Goal: Transaction & Acquisition: Purchase product/service

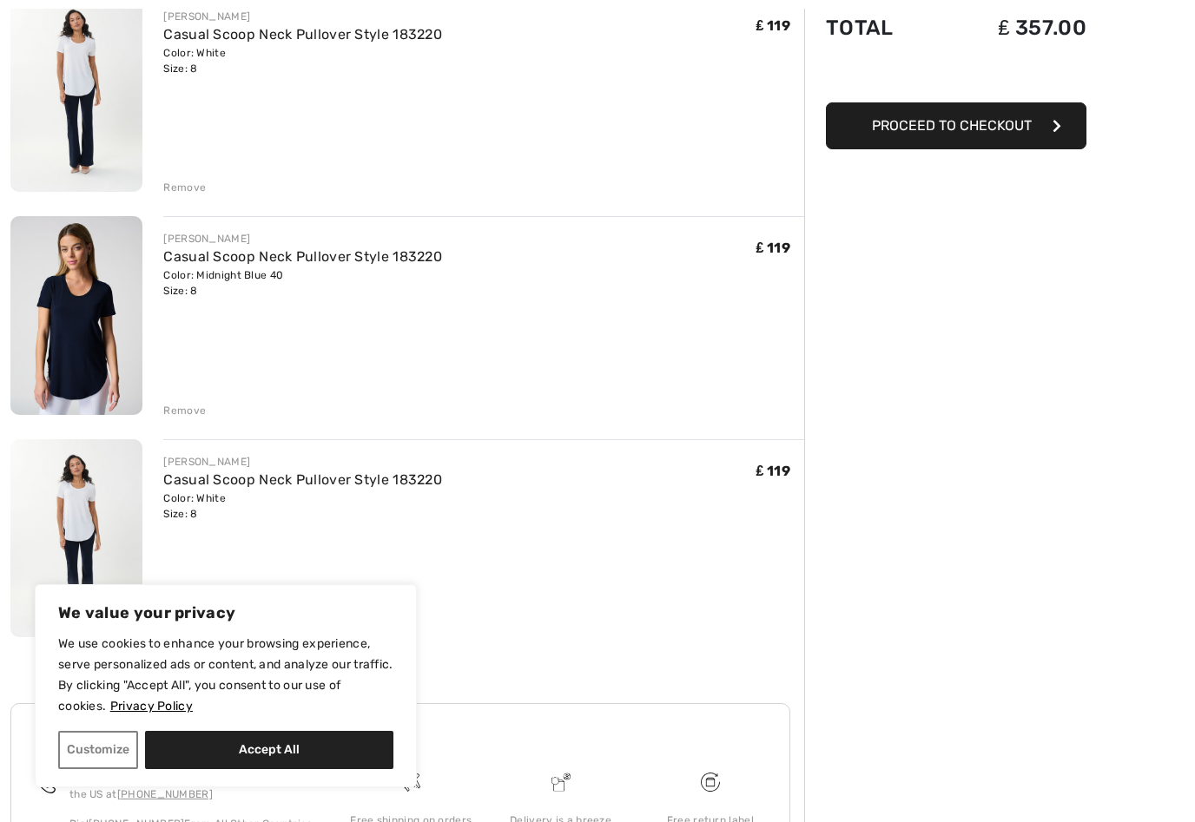
click at [353, 769] on button "Accept All" at bounding box center [269, 750] width 248 height 38
checkbox input "true"
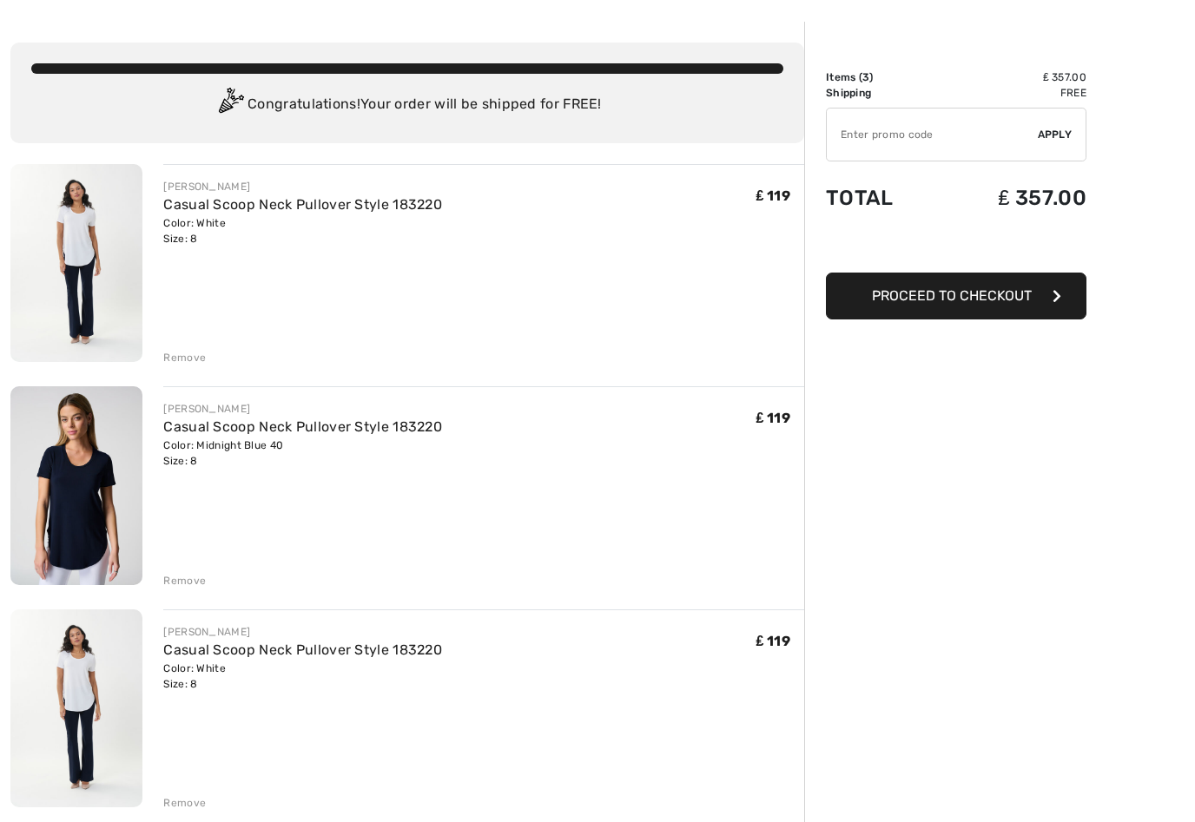
scroll to position [63, 0]
click at [189, 575] on div "Remove" at bounding box center [184, 581] width 43 height 16
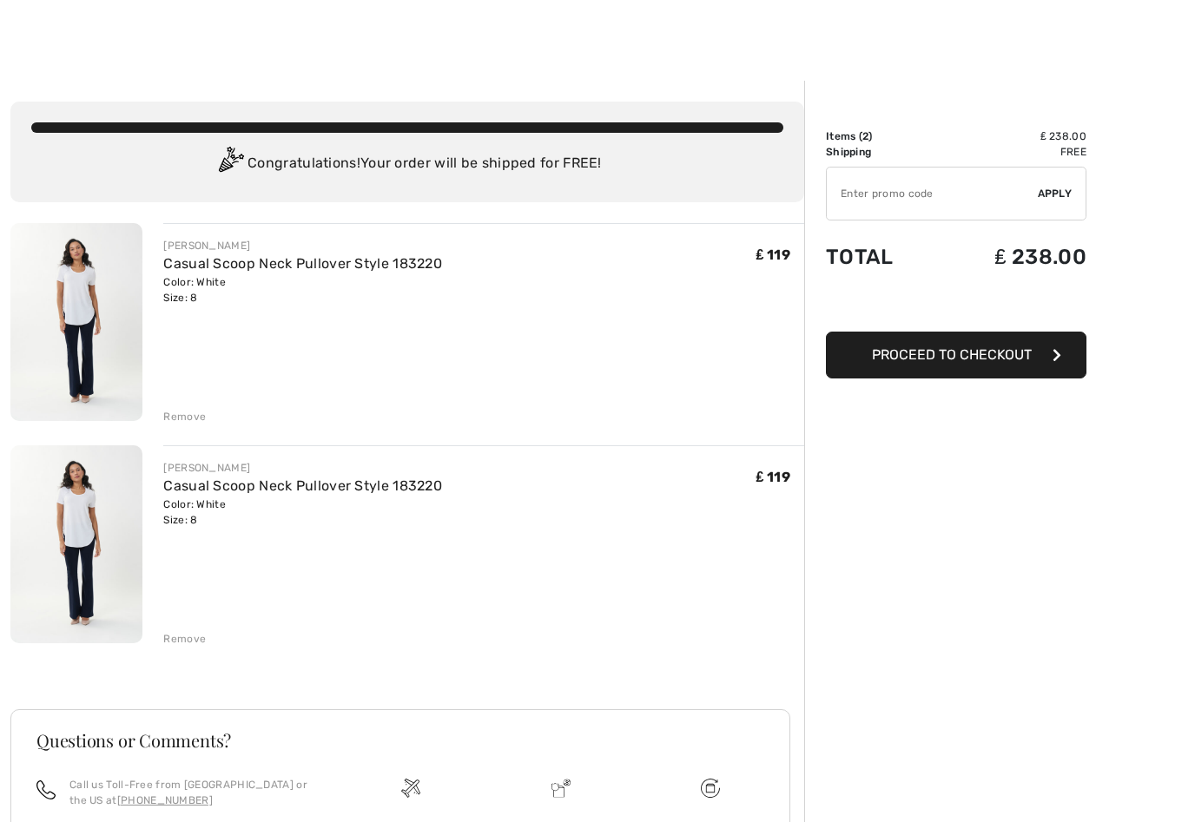
scroll to position [0, 0]
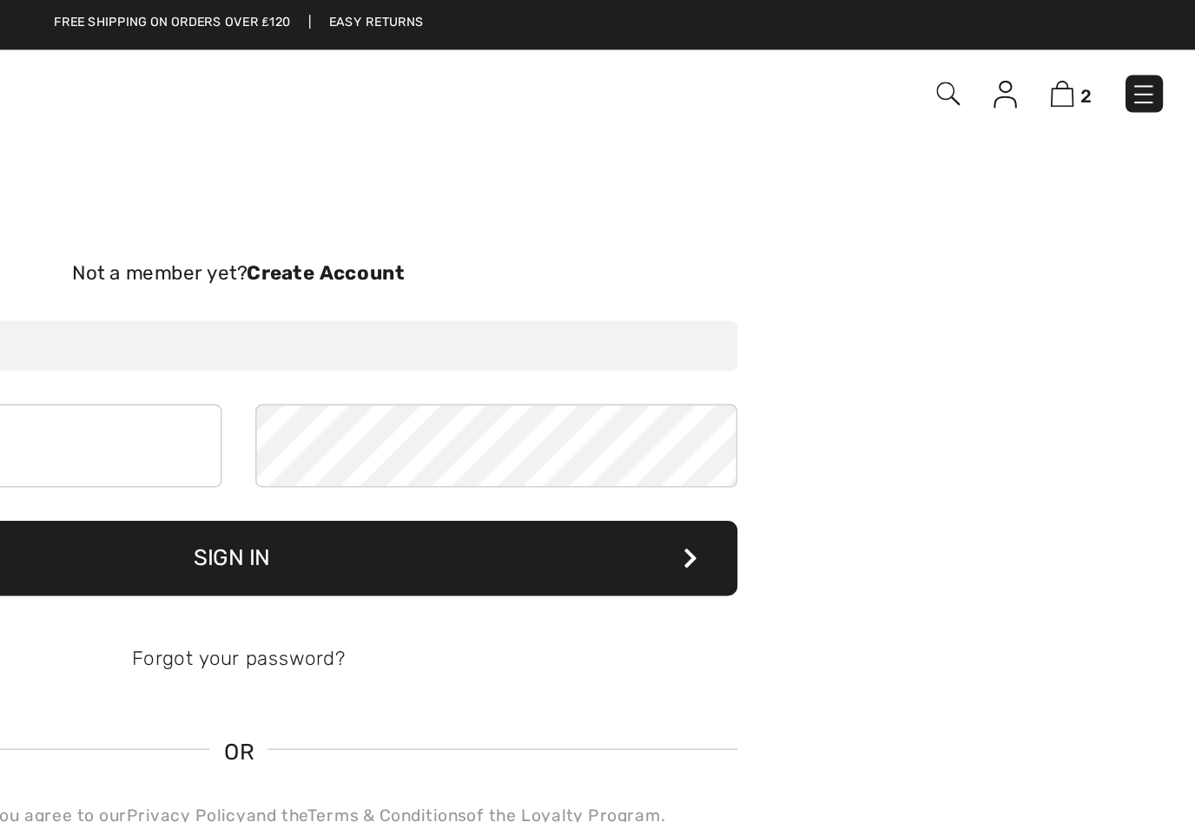
click at [1069, 64] on img at bounding box center [1076, 58] width 15 height 17
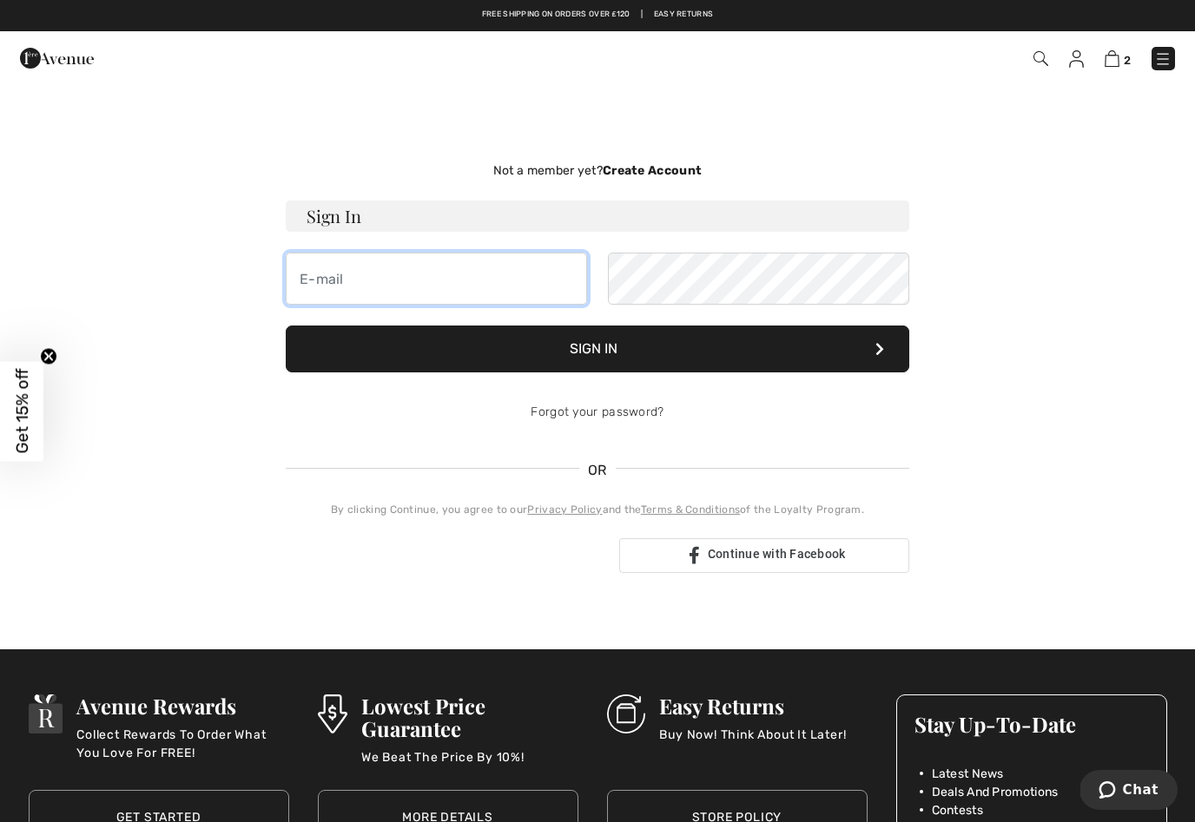
type input "[EMAIL_ADDRESS][DOMAIN_NAME]"
click at [603, 346] on button "Sign In" at bounding box center [597, 349] width 623 height 47
click at [893, 345] on button "Sign In" at bounding box center [597, 349] width 623 height 47
click at [888, 353] on button "Sign In" at bounding box center [597, 349] width 623 height 47
click at [889, 354] on button "Sign In" at bounding box center [597, 349] width 623 height 47
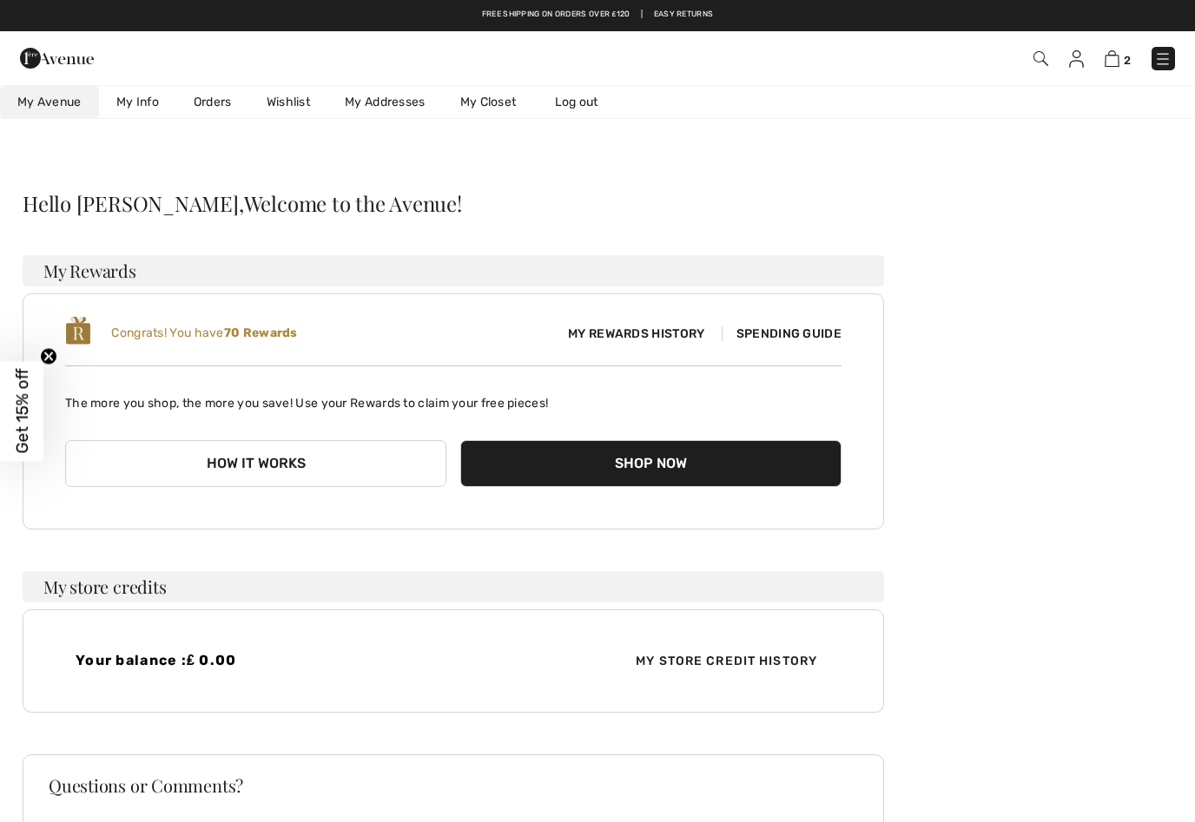
click at [706, 459] on button "Shop Now" at bounding box center [650, 463] width 381 height 47
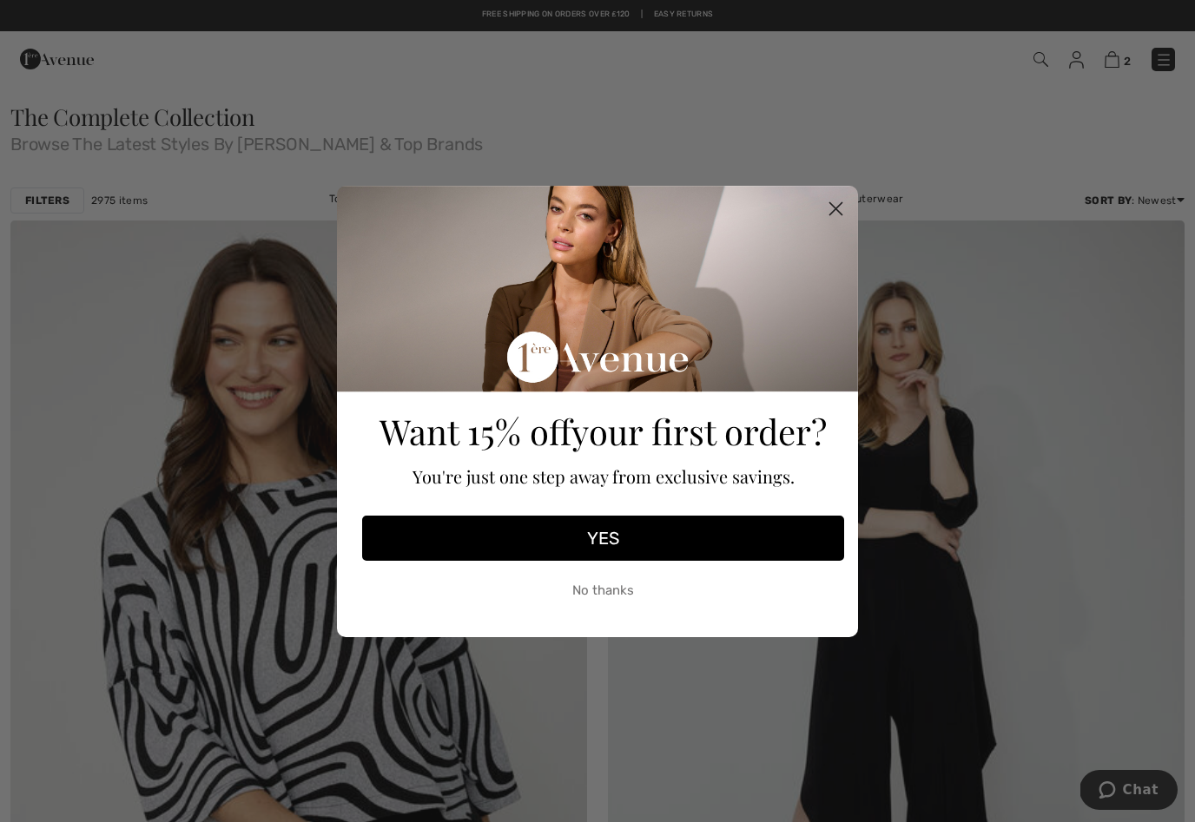
click at [847, 210] on circle "Close dialog" at bounding box center [835, 208] width 29 height 29
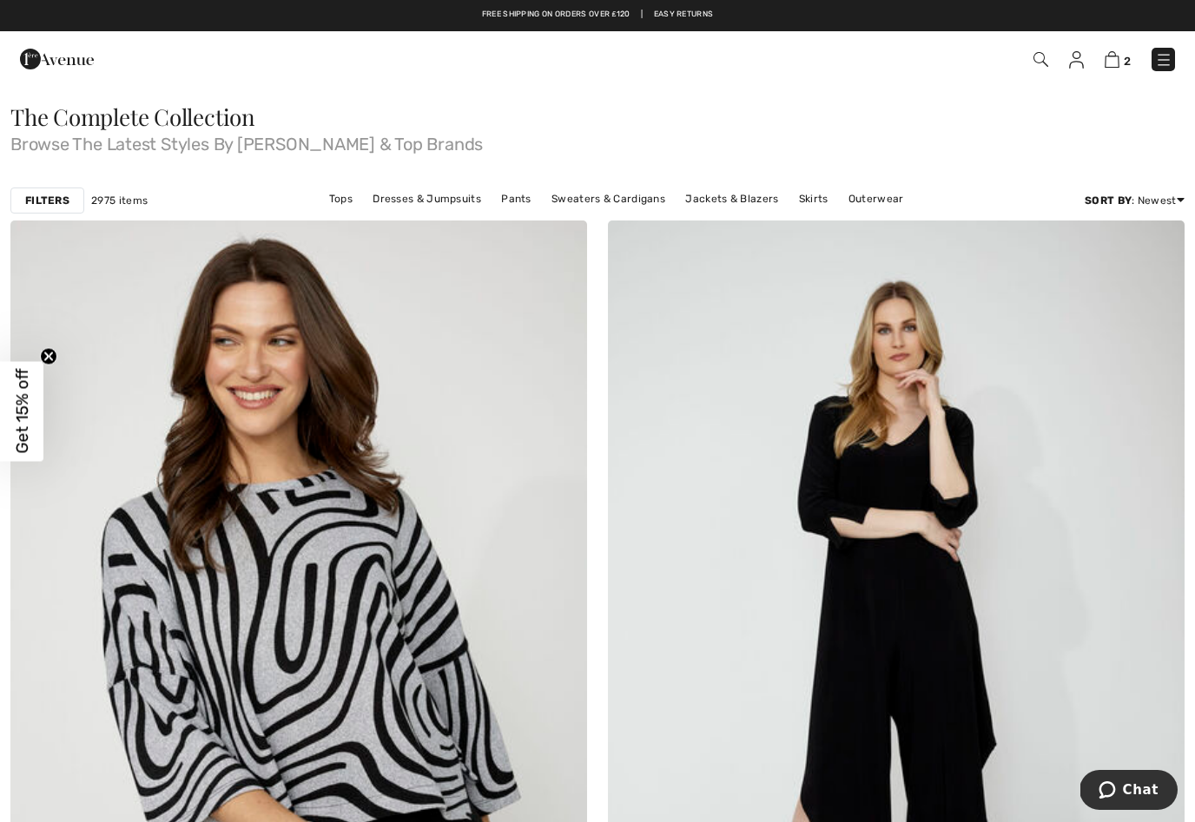
click at [1118, 53] on img at bounding box center [1111, 59] width 15 height 16
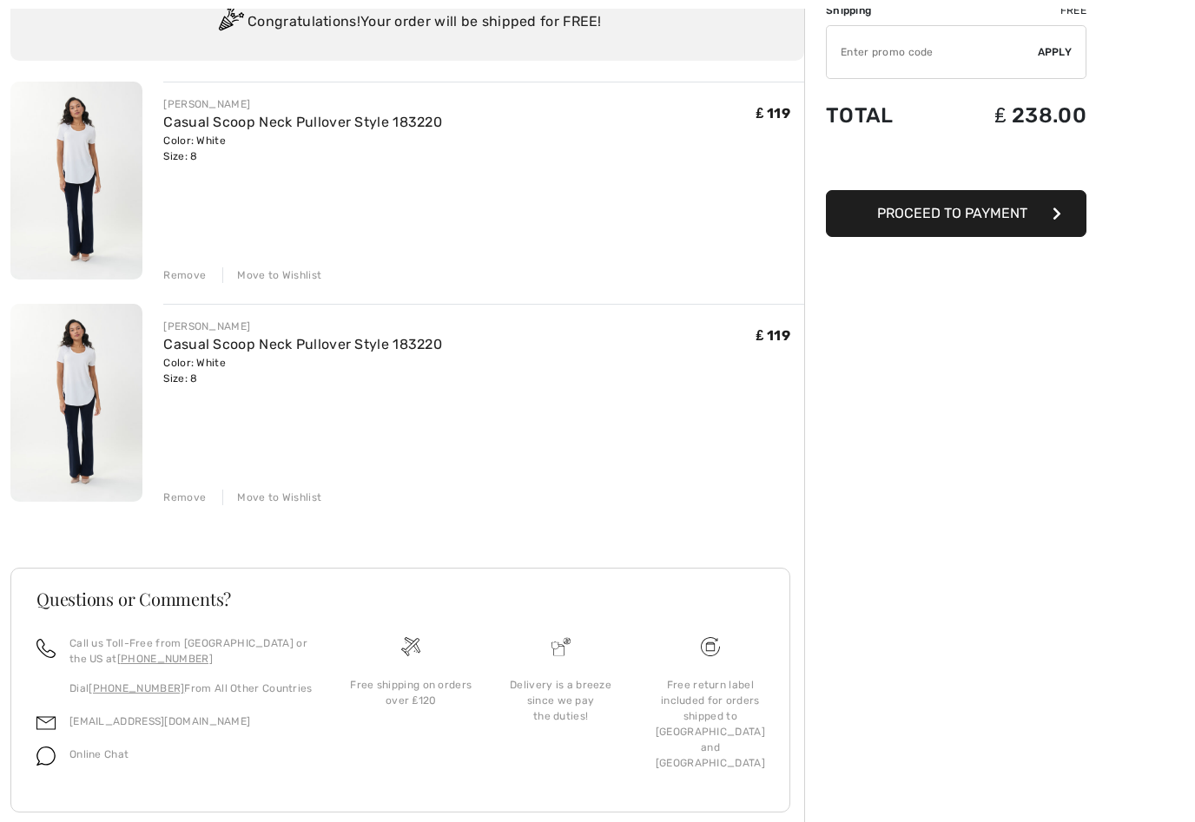
scroll to position [148, 0]
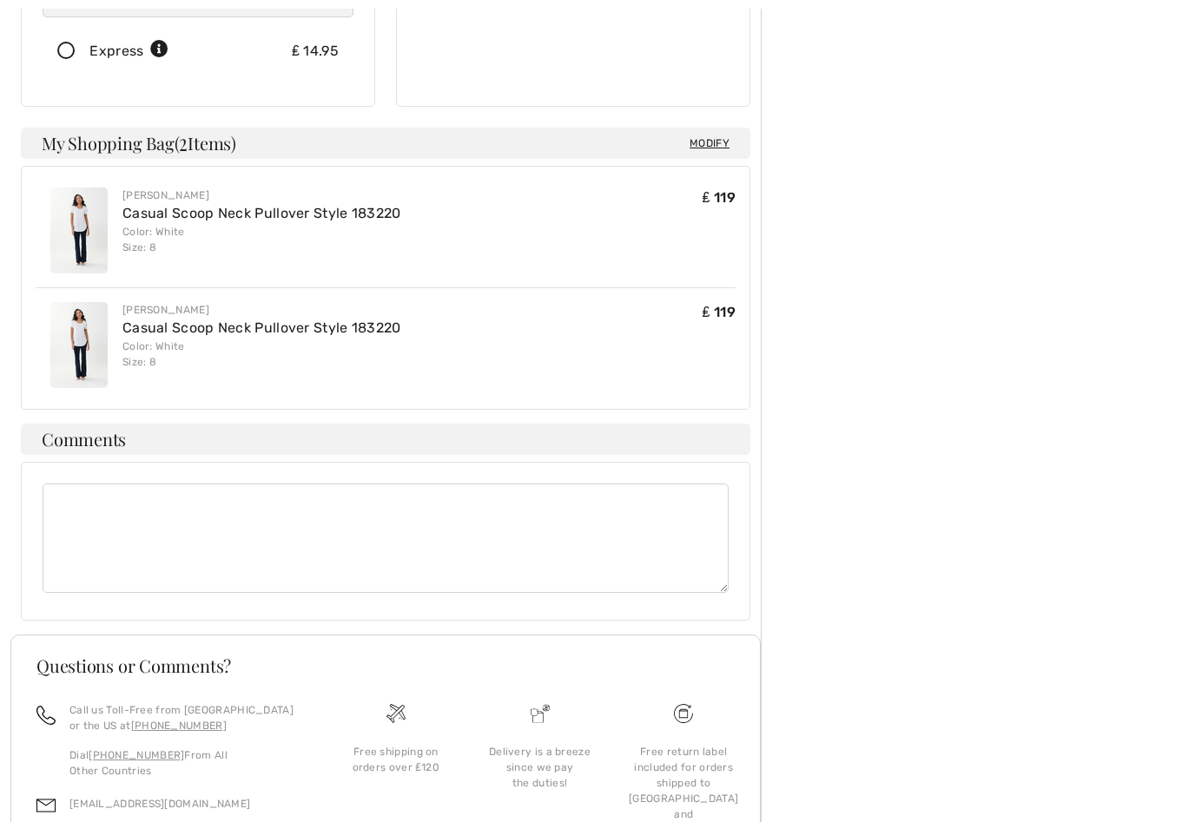
scroll to position [434, 0]
click at [611, 495] on textarea at bounding box center [386, 538] width 686 height 109
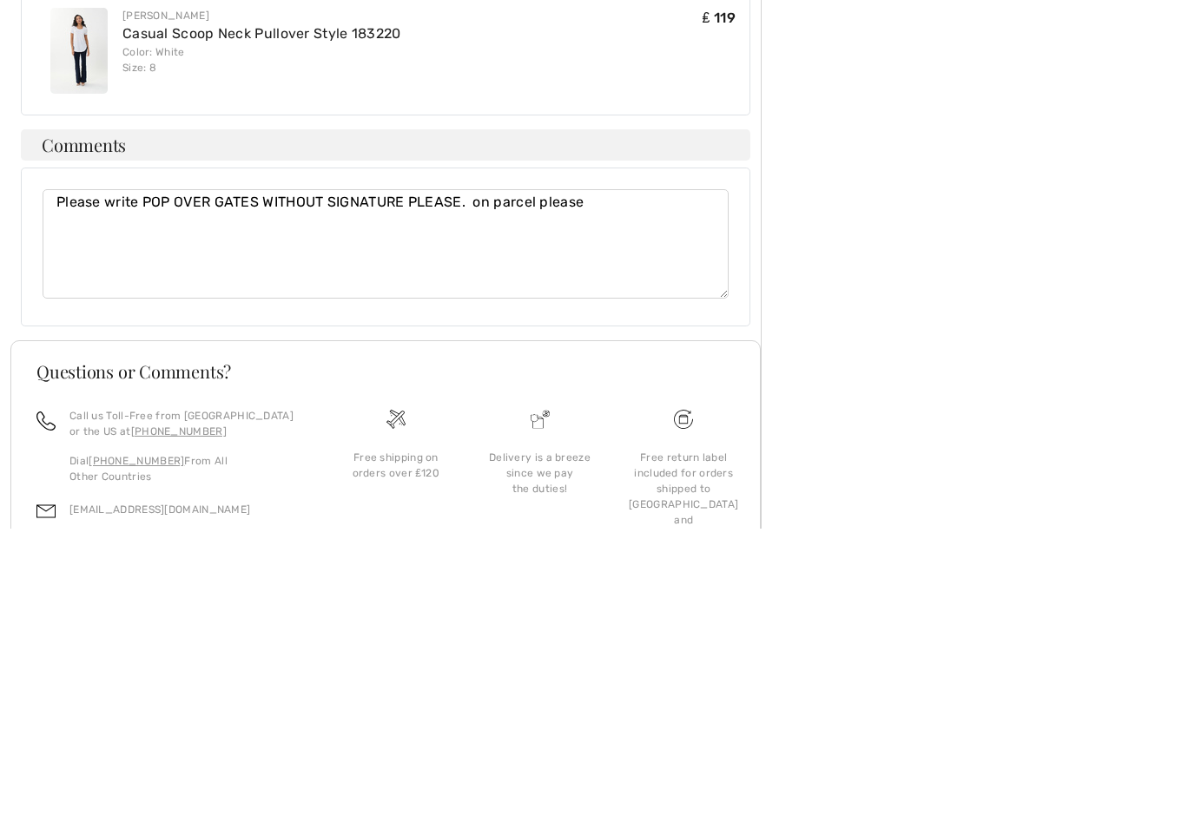
scroll to position [484, 0]
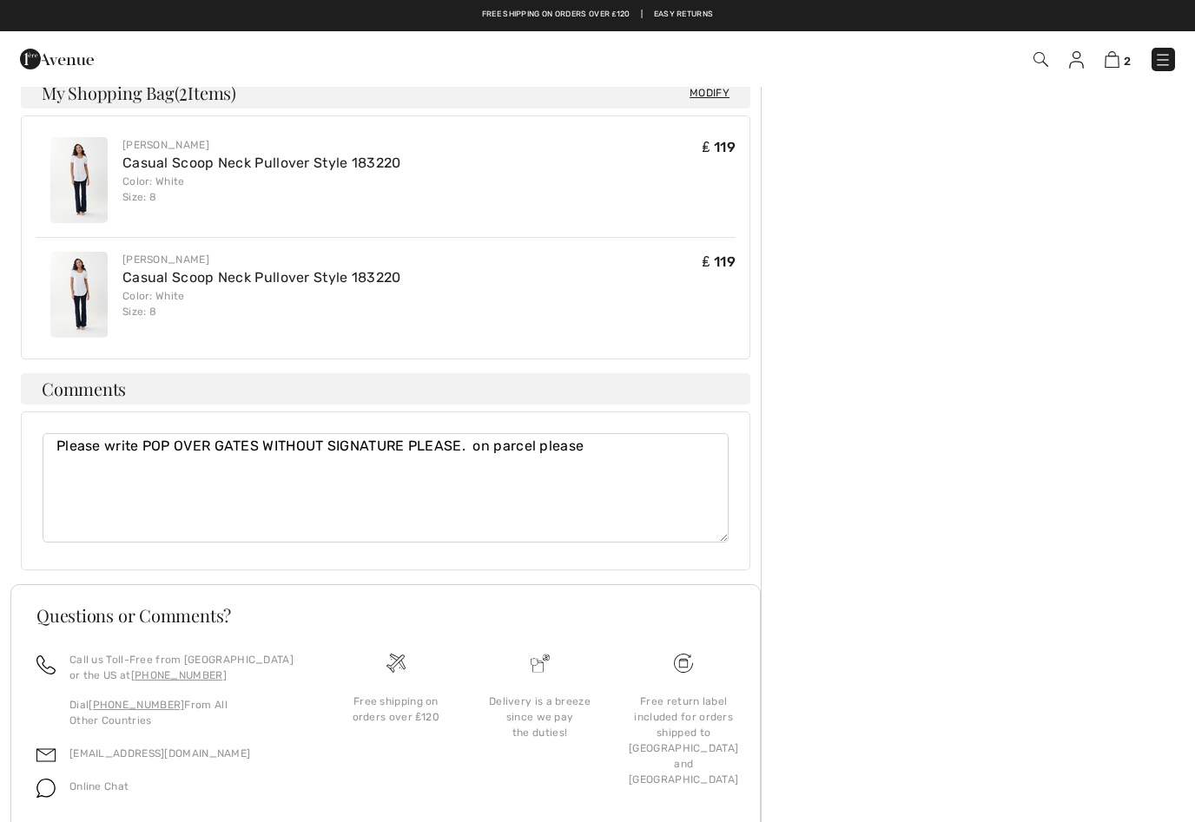
click at [638, 433] on textarea "Please write POP OVER GATES WITHOUT SIGNATURE PLEASE. on parcel please" at bounding box center [386, 487] width 686 height 109
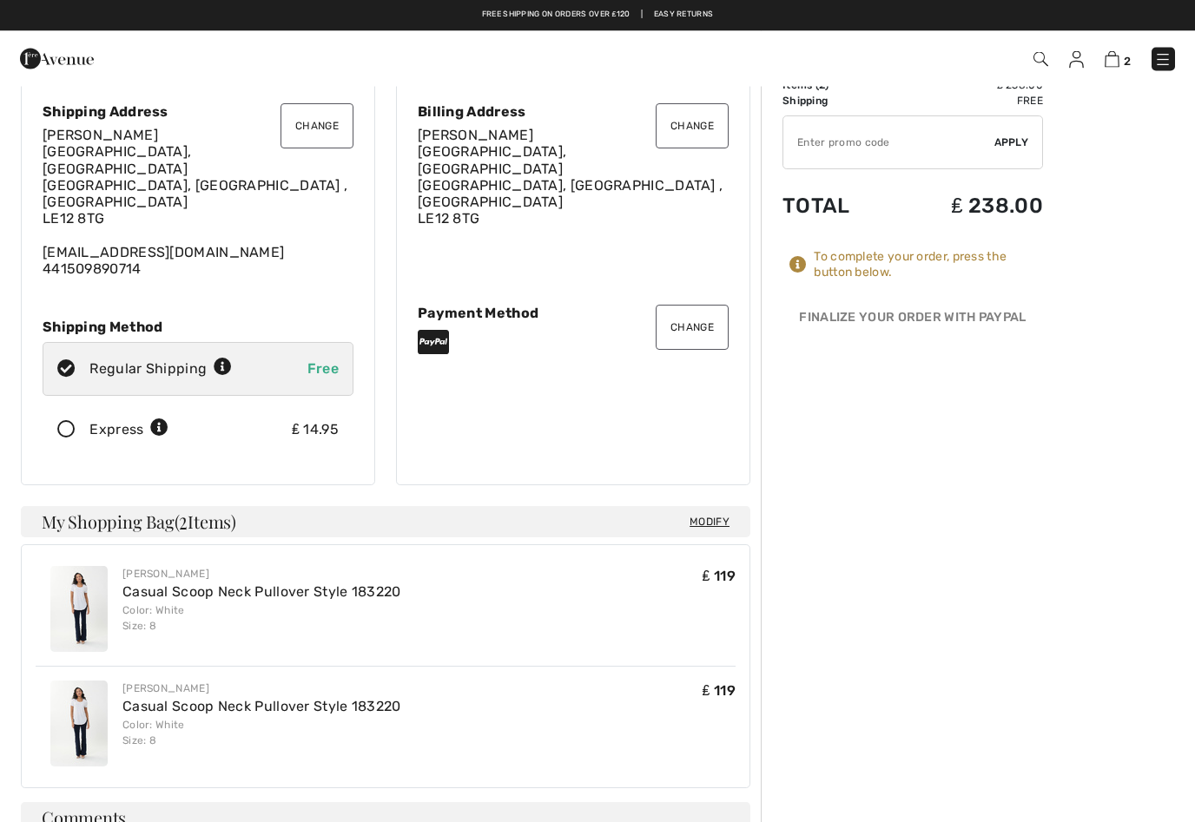
scroll to position [0, 0]
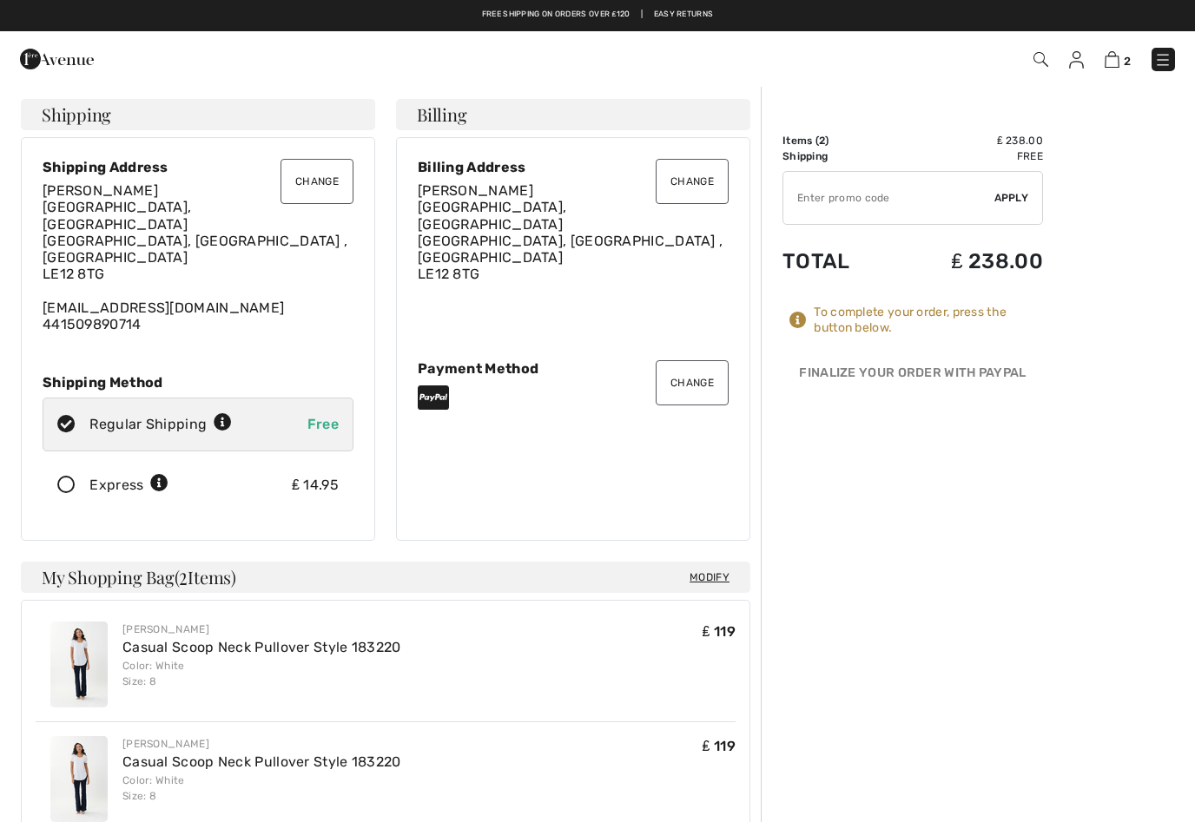
type textarea "Please write POP OVER GATES WITHOUT SIGNATURE PLEASE. on parcel please and if p…"
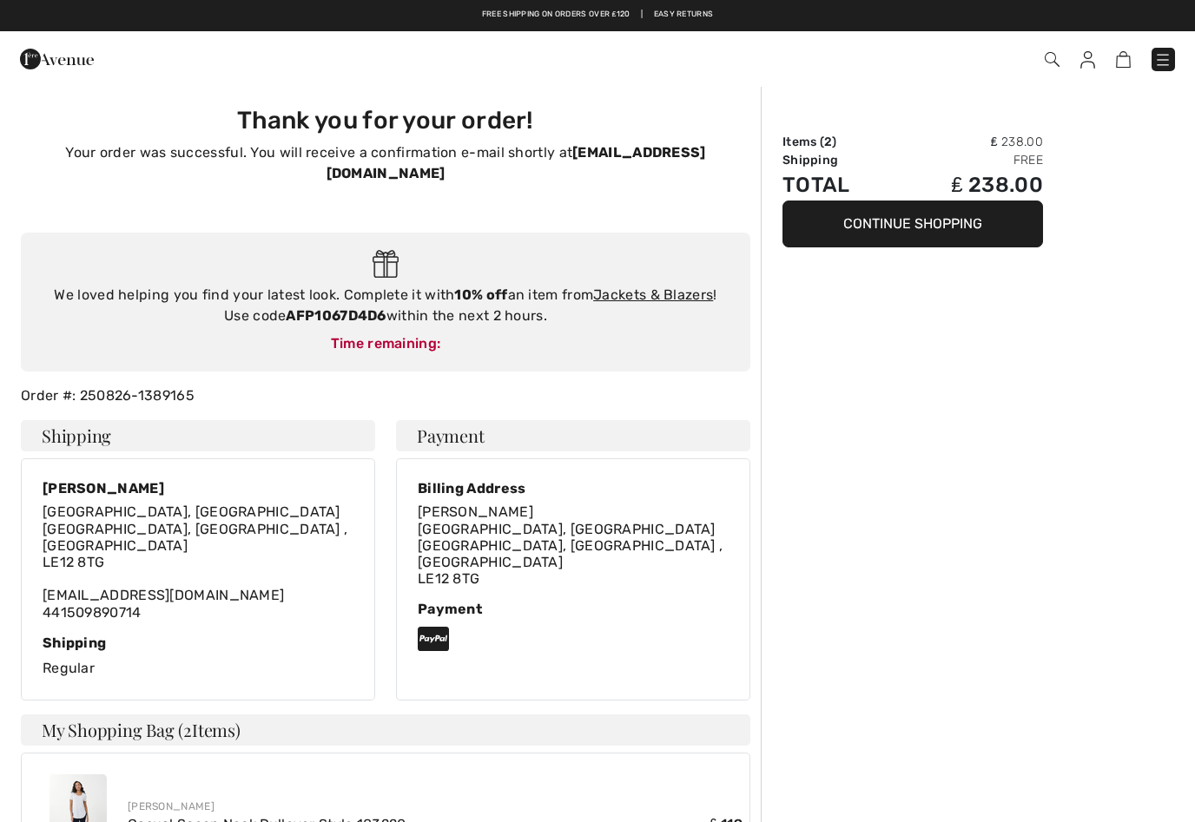
checkbox input "true"
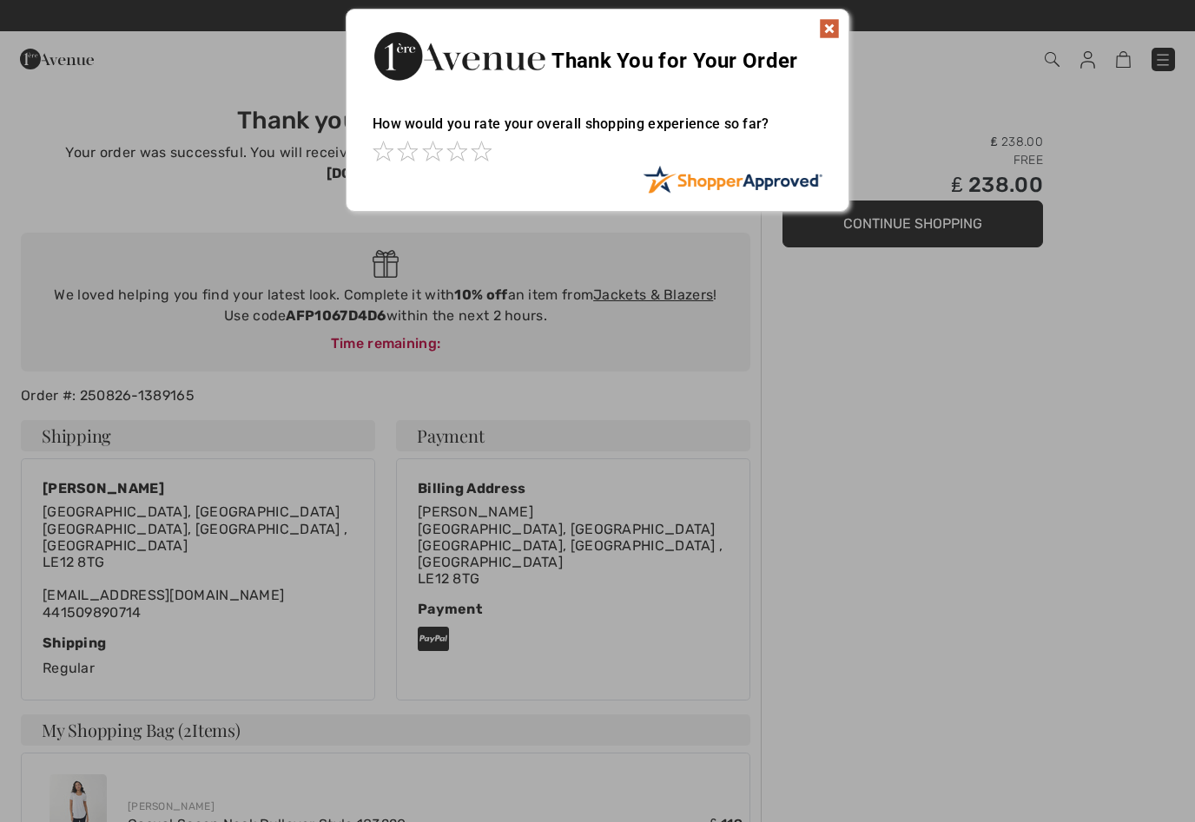
click at [1048, 569] on div at bounding box center [597, 411] width 1195 height 822
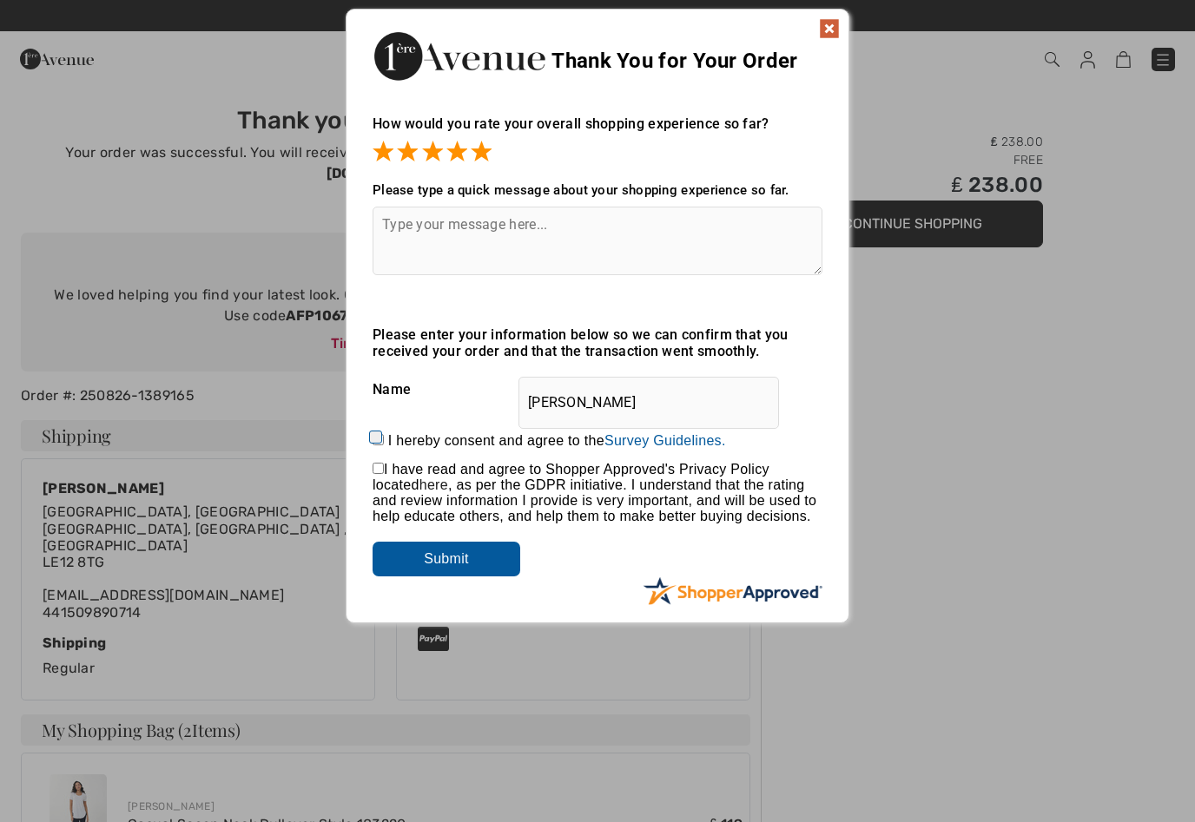
click at [475, 571] on input "Submit" at bounding box center [446, 559] width 148 height 35
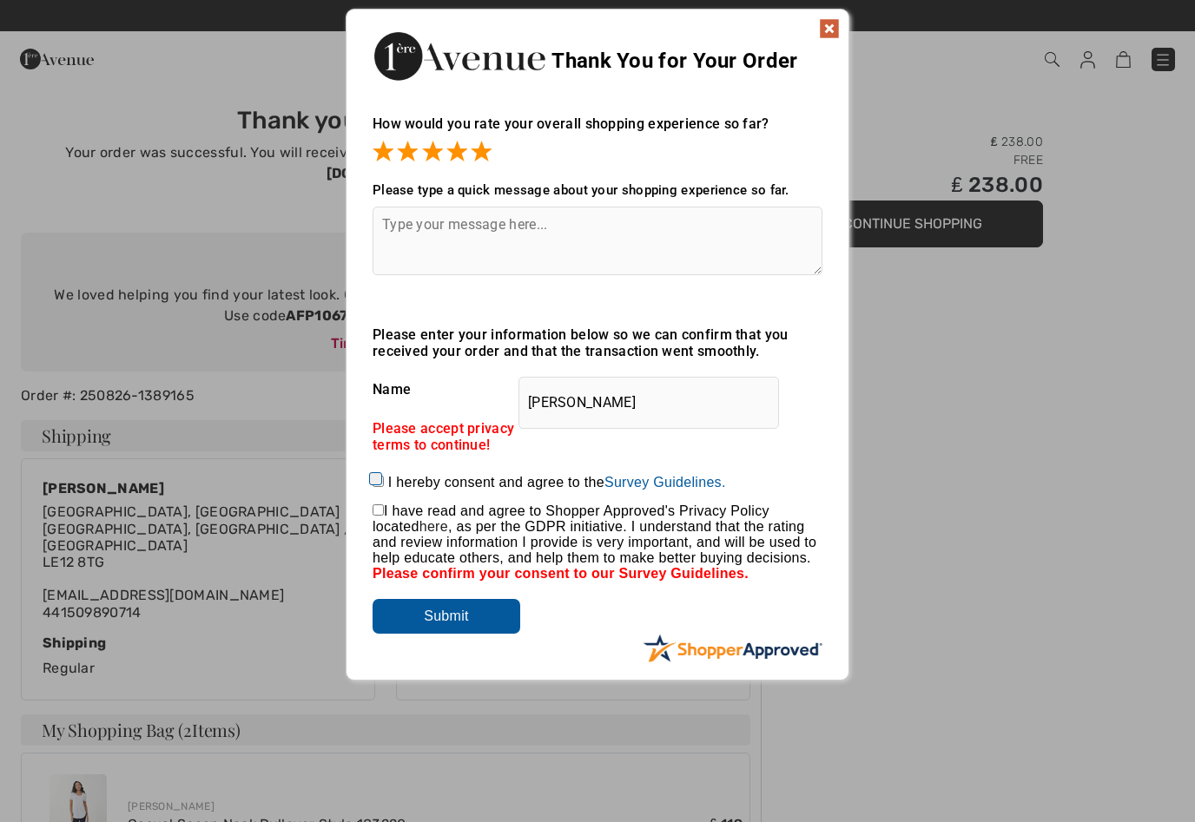
click at [484, 623] on input "Submit" at bounding box center [446, 616] width 148 height 35
click at [384, 476] on input "I hereby consent and agree to the By submitting a review, you grant permission …" at bounding box center [377, 481] width 11 height 11
checkbox input "true"
click at [384, 509] on input "checkbox" at bounding box center [377, 509] width 11 height 11
checkbox input "true"
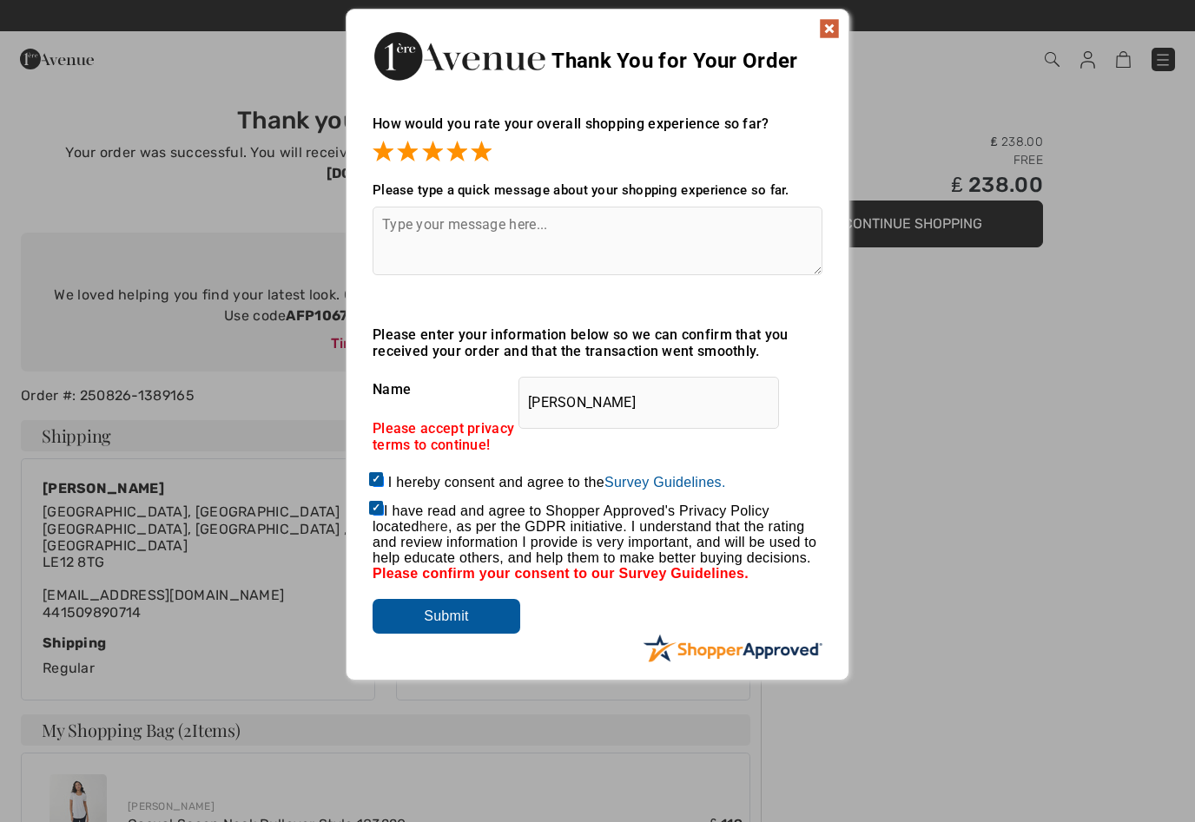
click at [509, 634] on input "Submit" at bounding box center [446, 616] width 148 height 35
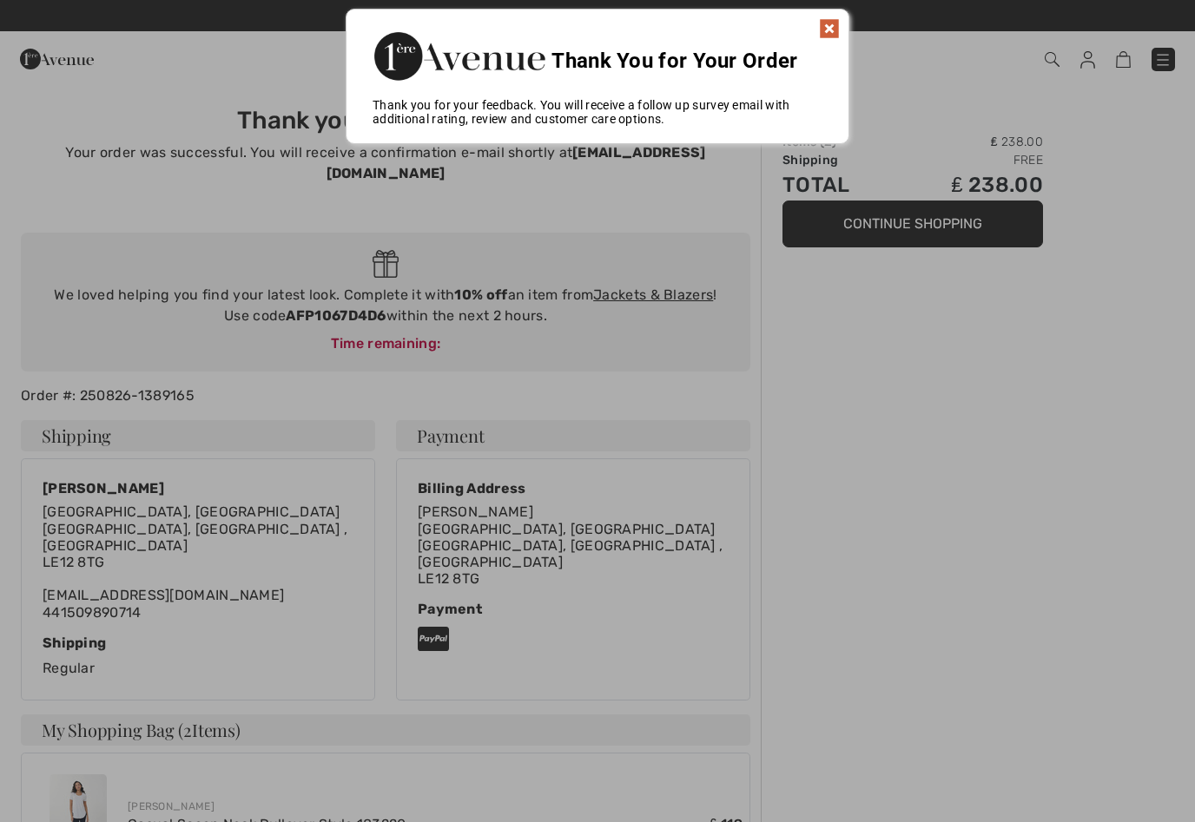
click at [822, 29] on img at bounding box center [829, 28] width 21 height 21
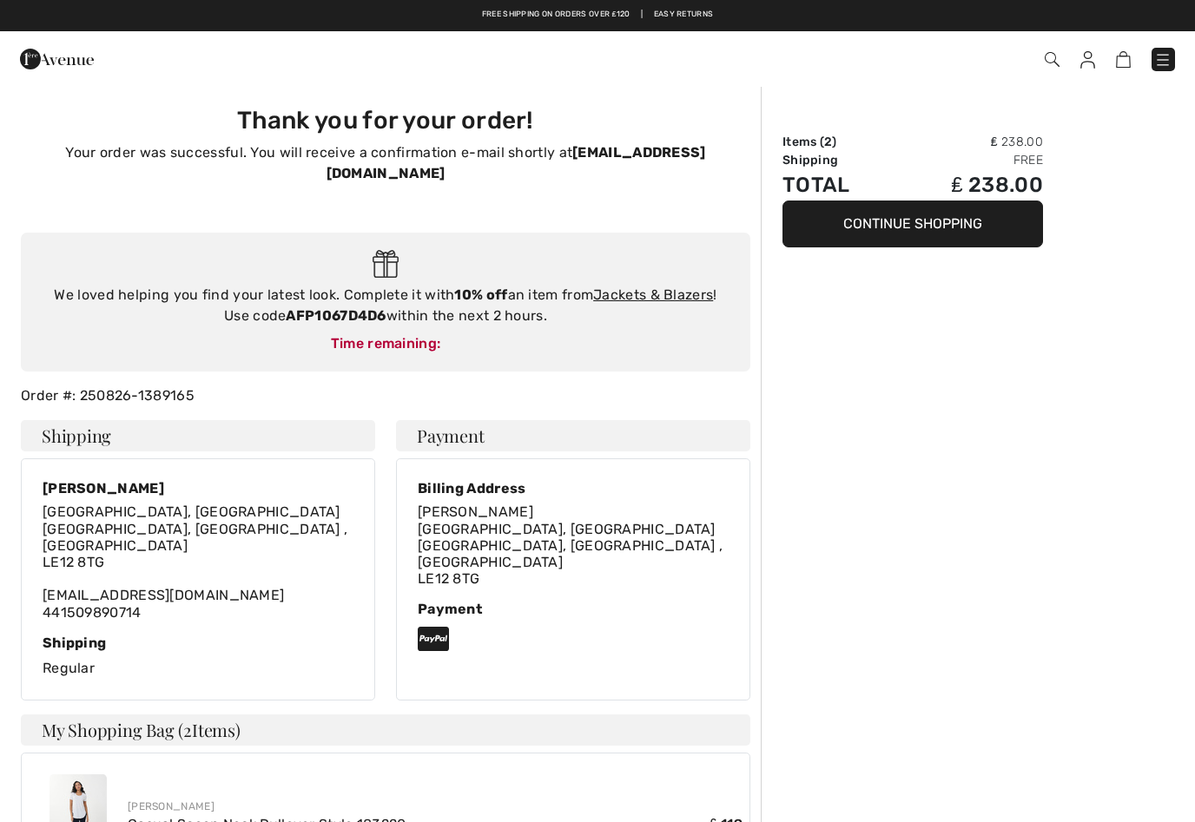
click at [982, 221] on button "Continue Shopping" at bounding box center [912, 224] width 260 height 47
click at [959, 232] on button "Continue Shopping" at bounding box center [912, 224] width 260 height 47
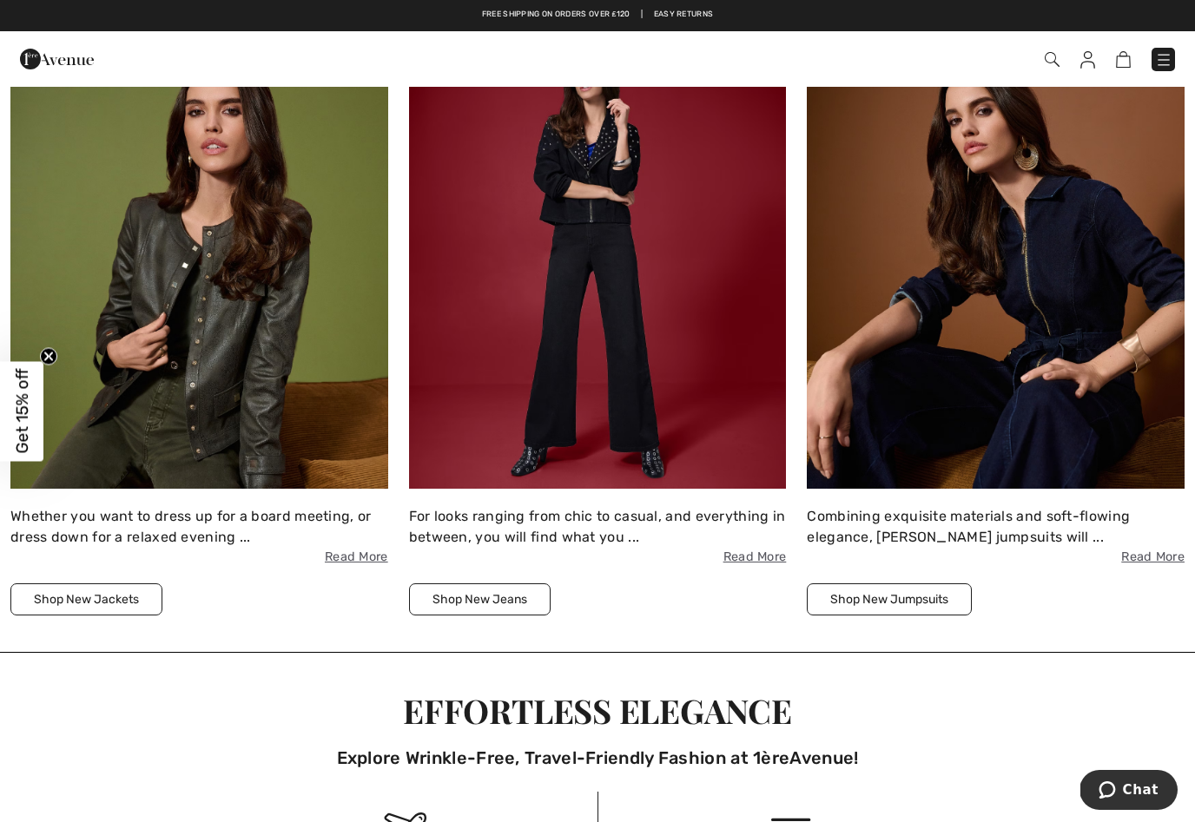
scroll to position [2194, 0]
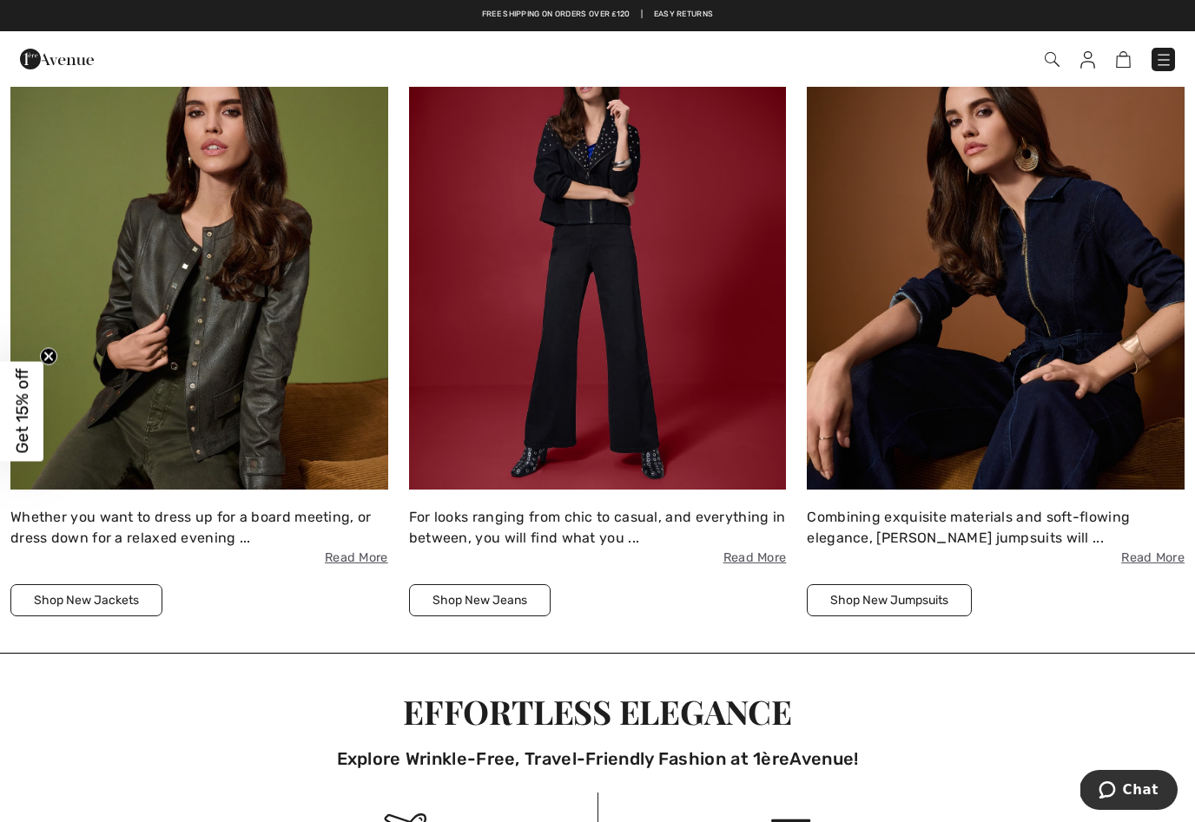
click at [315, 429] on img at bounding box center [199, 259] width 378 height 461
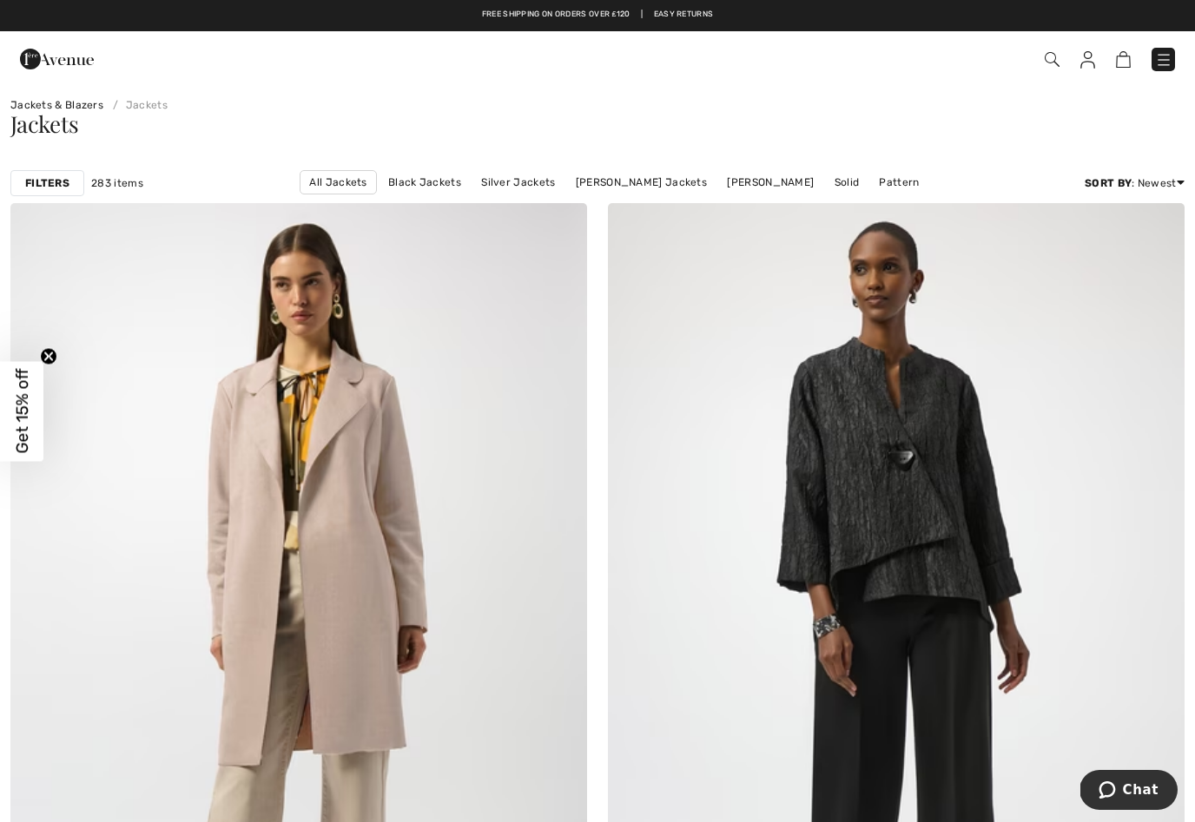
scroll to position [15, 0]
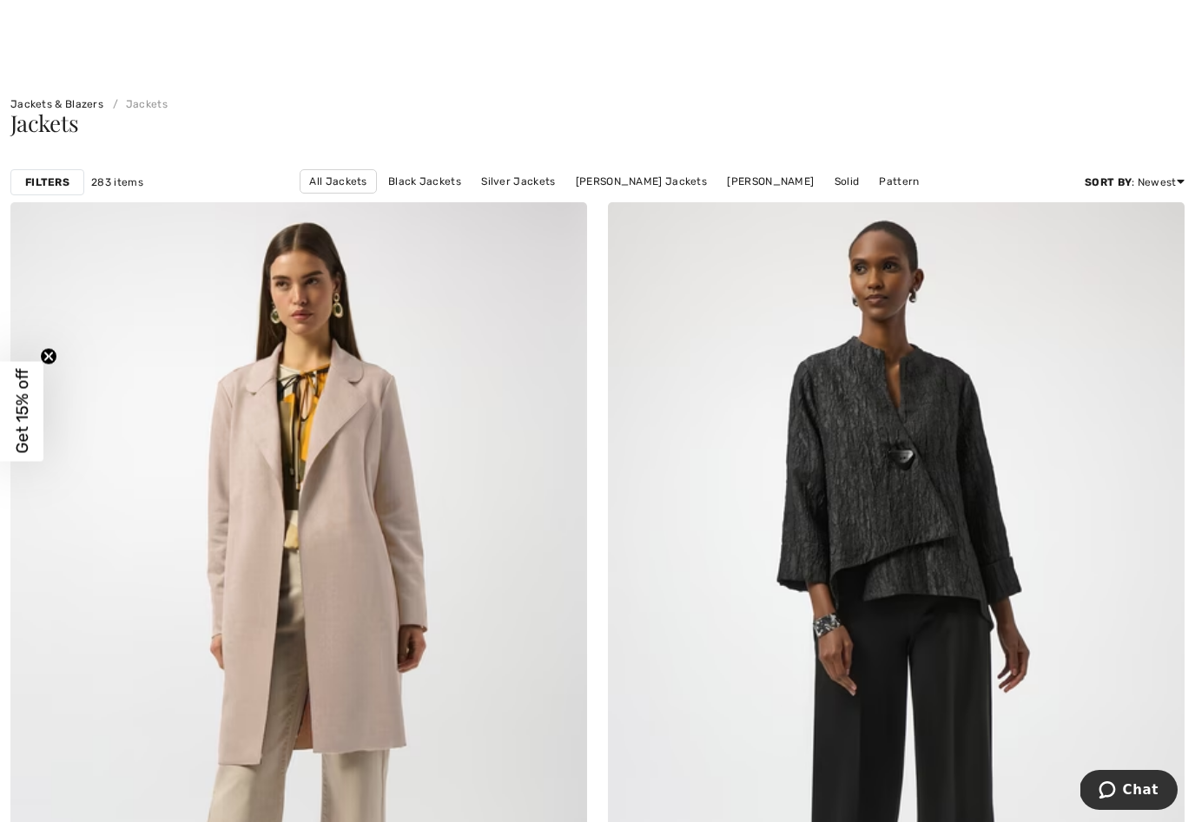
click at [1137, 233] on link "Price: Low to High" at bounding box center [1114, 229] width 111 height 26
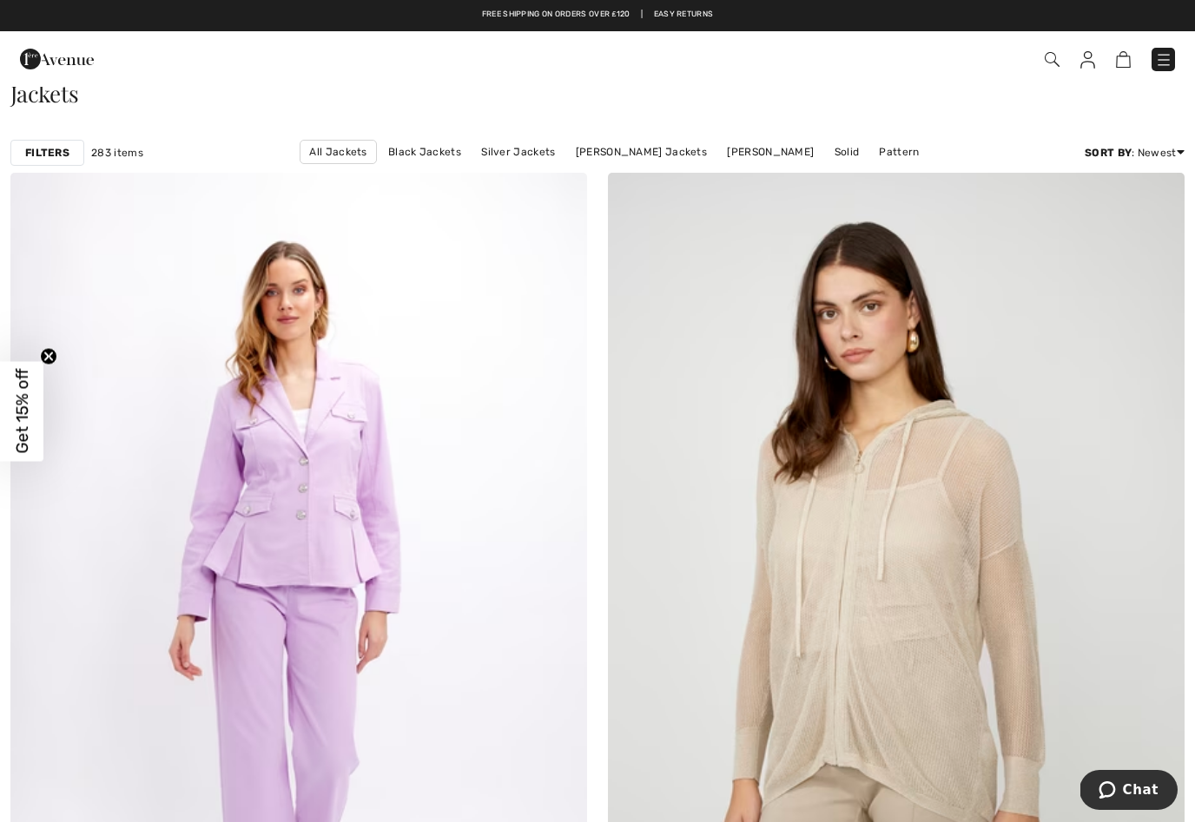
scroll to position [43, 0]
